Goal: Use online tool/utility: Utilize a website feature to perform a specific function

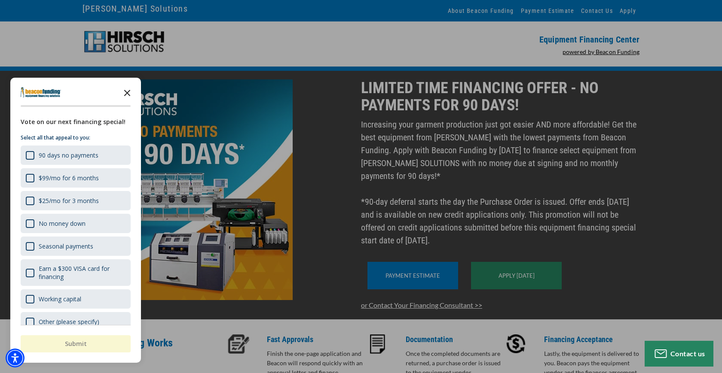
click at [127, 93] on polygon "Close the survey" at bounding box center [127, 93] width 6 height 6
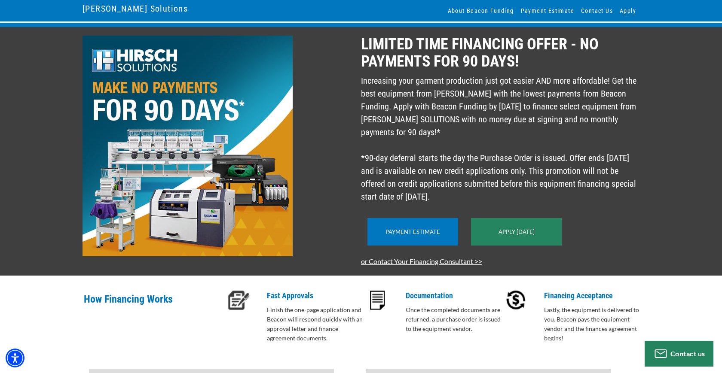
scroll to position [46, 0]
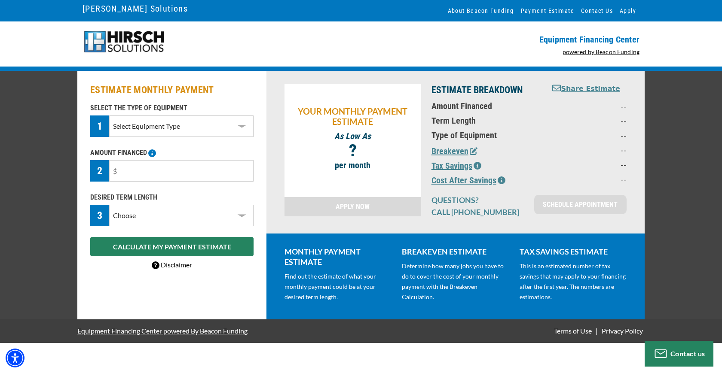
select select "1"
click option "Embroidery" at bounding box center [0, 0] width 0 height 0
select select "60"
click option "60 Months" at bounding box center [0, 0] width 0 height 0
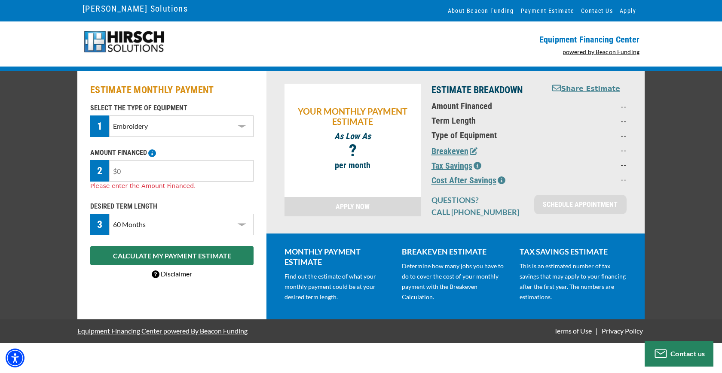
click at [124, 169] on input "text" at bounding box center [181, 170] width 144 height 21
type input "$13,000"
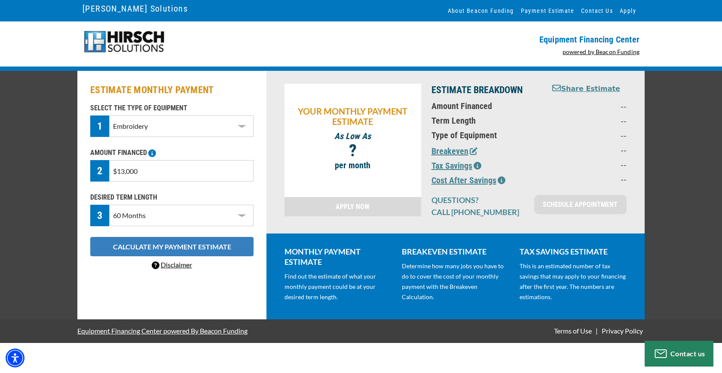
click at [156, 256] on button "CALCULATE MY PAYMENT ESTIMATE" at bounding box center [171, 246] width 163 height 19
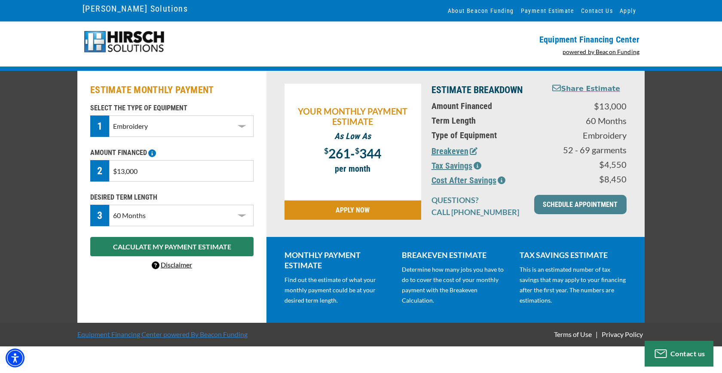
click at [162, 332] on link "Equipment Financing Center powered By Beacon Funding" at bounding box center [162, 334] width 170 height 21
